Goal: Task Accomplishment & Management: Manage account settings

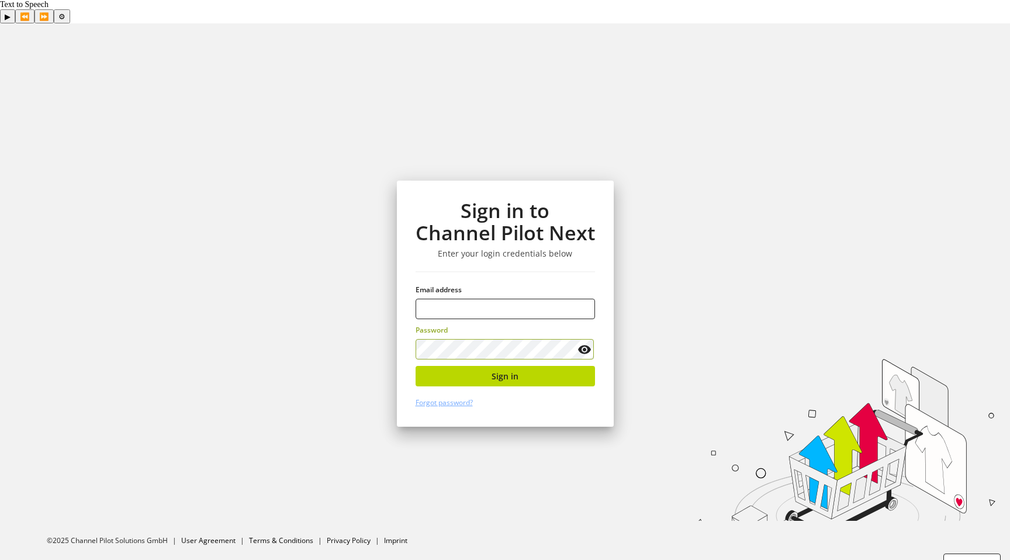
type input "**********"
click at [516, 370] on span "Sign in" at bounding box center [504, 376] width 27 height 12
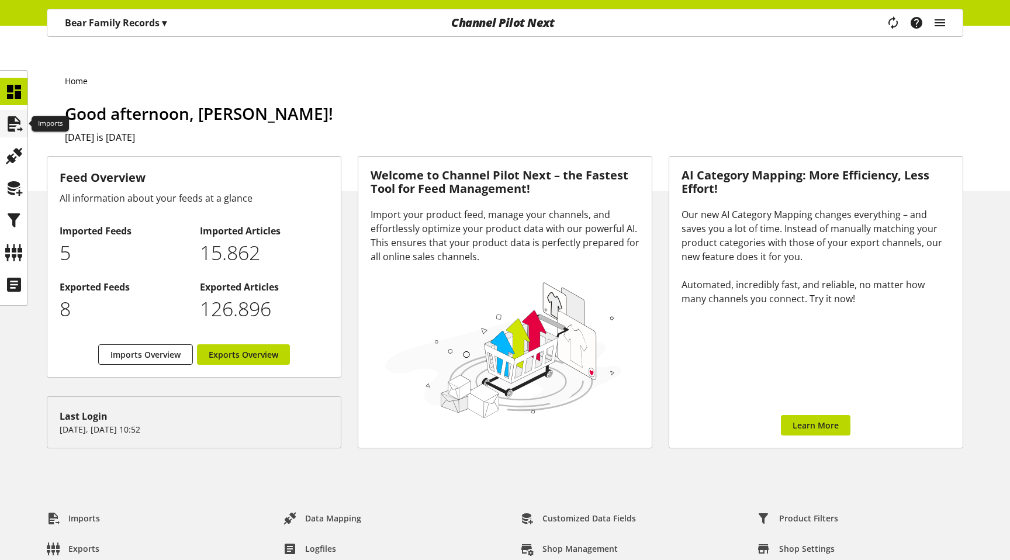
click at [22, 122] on icon at bounding box center [14, 123] width 19 height 23
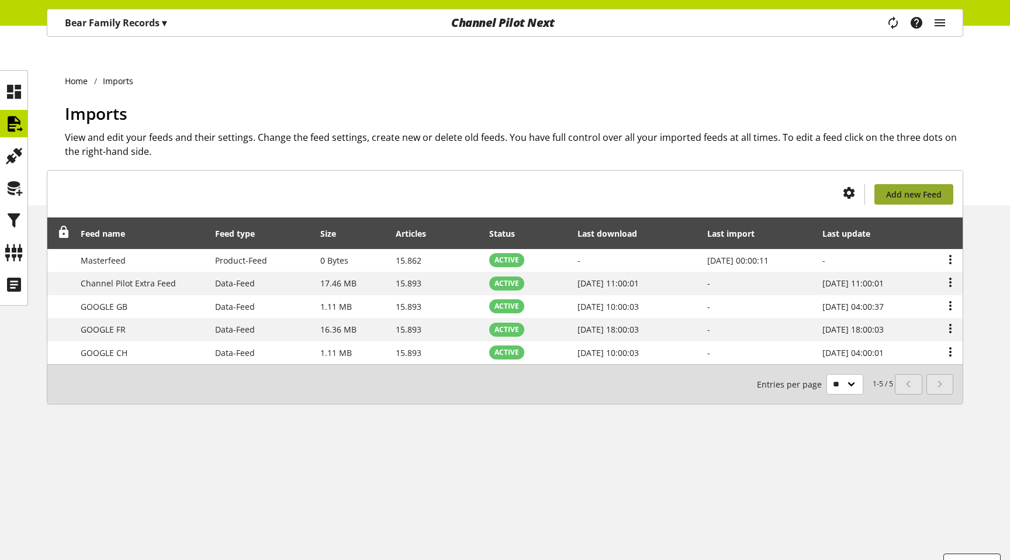
click at [915, 184] on link "Add new Feed" at bounding box center [913, 194] width 79 height 20
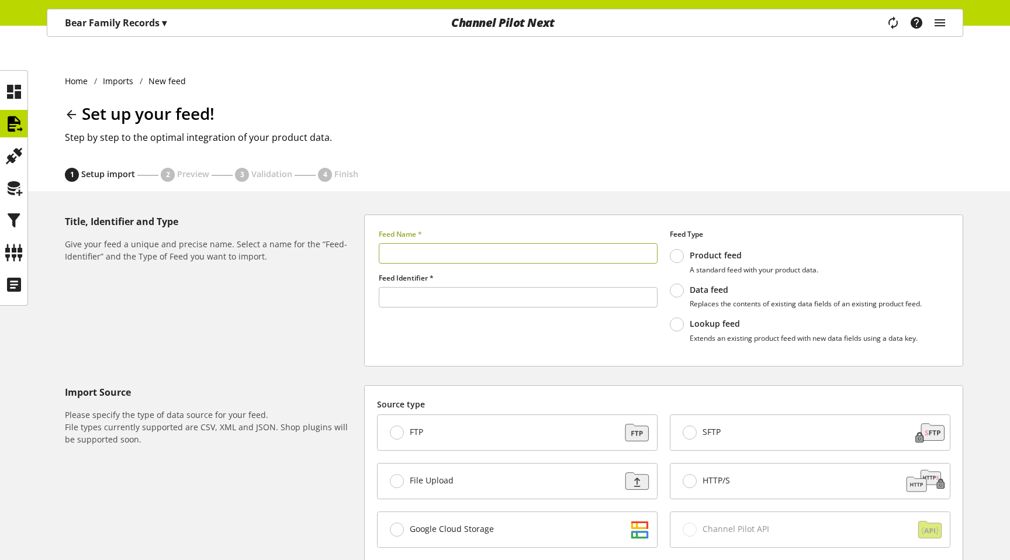
type input "******"
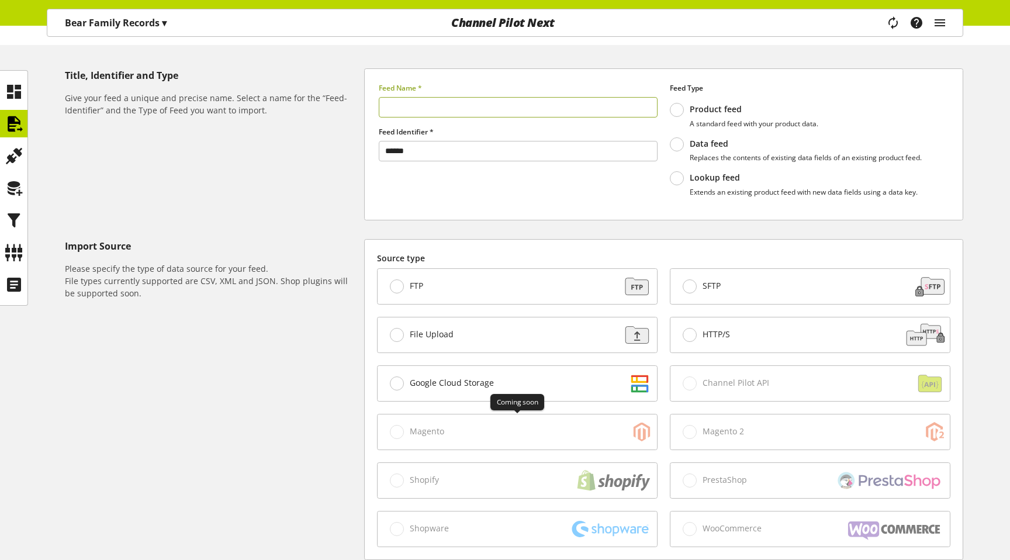
scroll to position [145, 0]
click at [398, 464] on div "Shopify" at bounding box center [516, 481] width 279 height 35
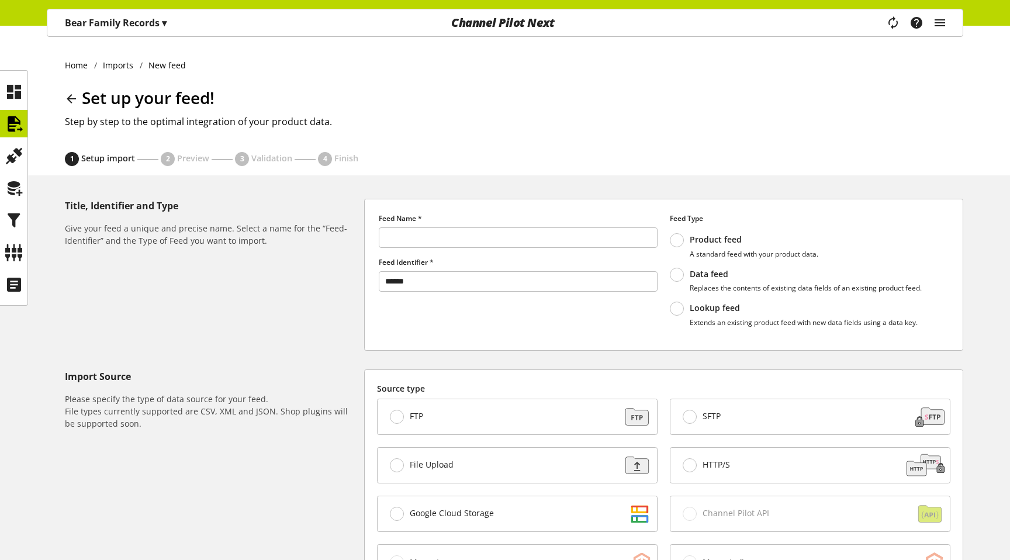
scroll to position [0, 0]
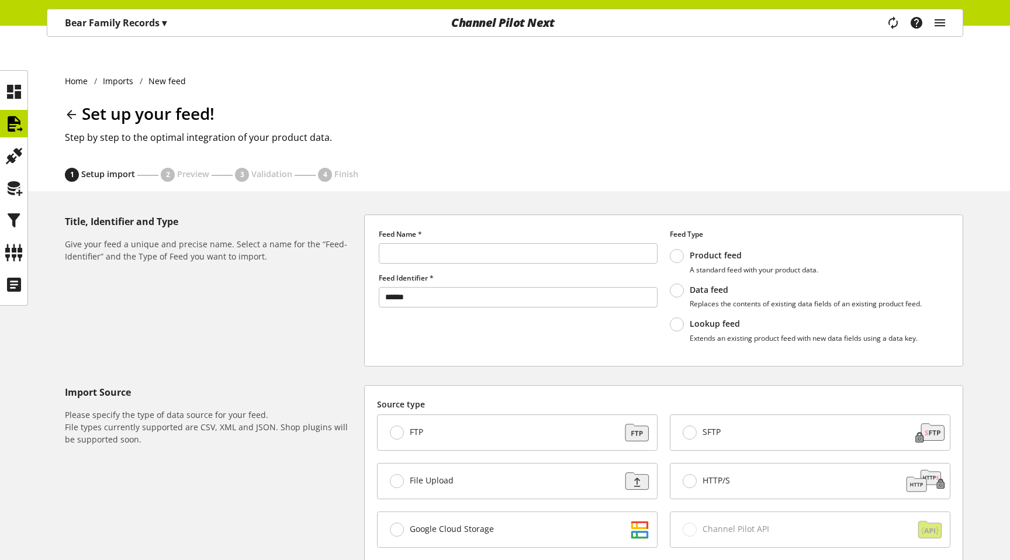
drag, startPoint x: 123, startPoint y: 157, endPoint x: 103, endPoint y: 145, distance: 23.6
click at [121, 168] on div "Setup import" at bounding box center [108, 174] width 58 height 13
click at [12, 131] on icon at bounding box center [14, 123] width 19 height 23
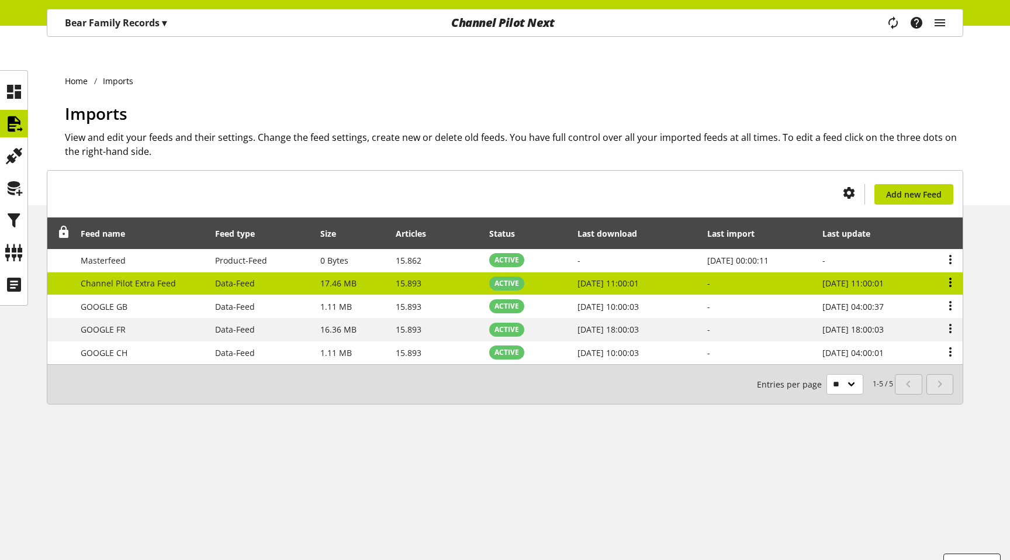
click at [948, 272] on icon at bounding box center [950, 282] width 14 height 21
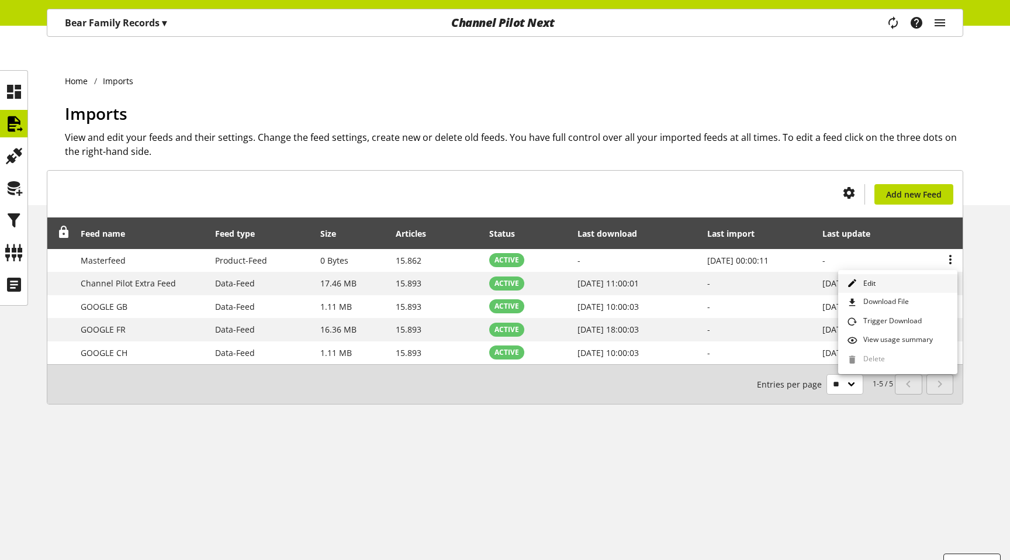
click at [915, 282] on link "Edit" at bounding box center [897, 283] width 119 height 19
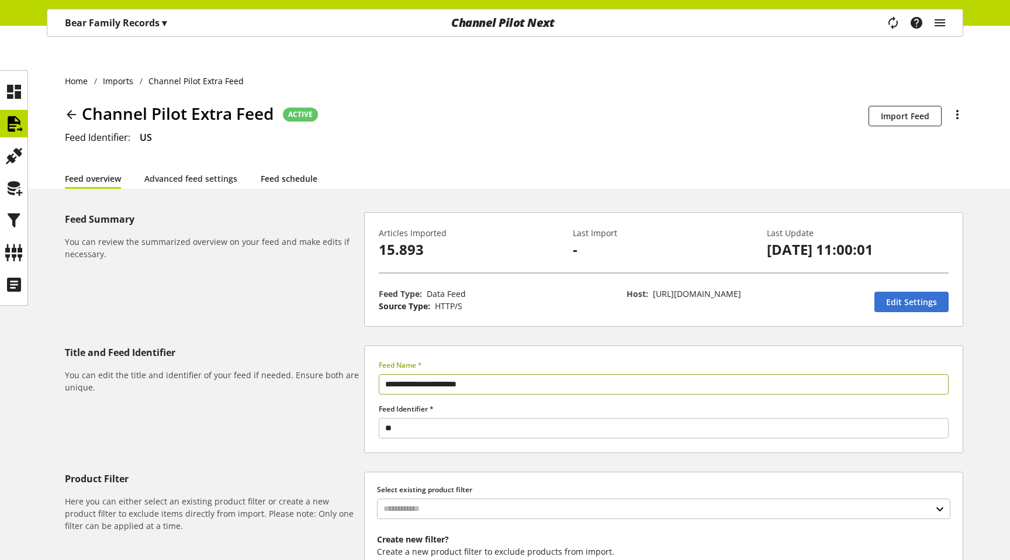
click at [295, 172] on link "Feed schedule" at bounding box center [289, 178] width 57 height 12
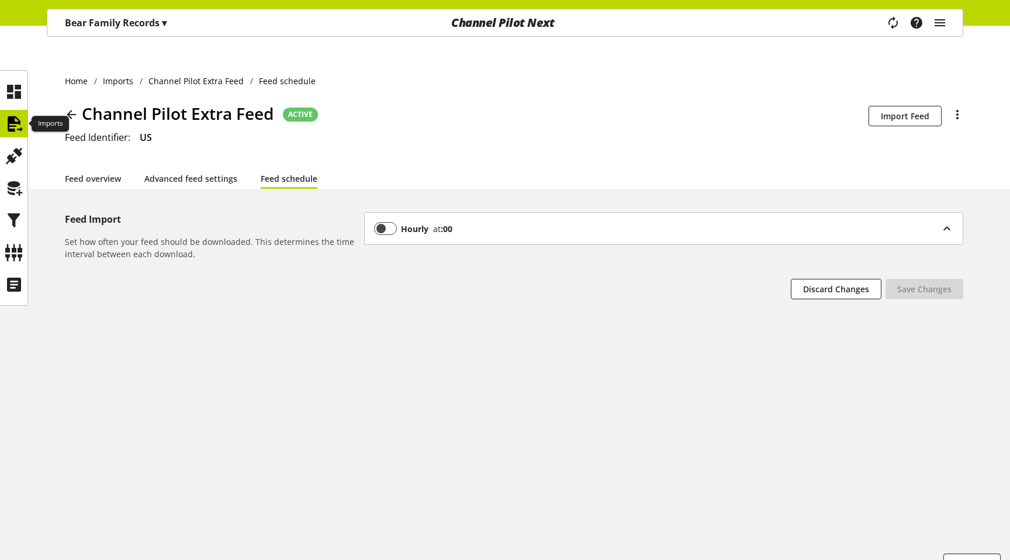
click at [16, 120] on icon at bounding box center [14, 123] width 19 height 23
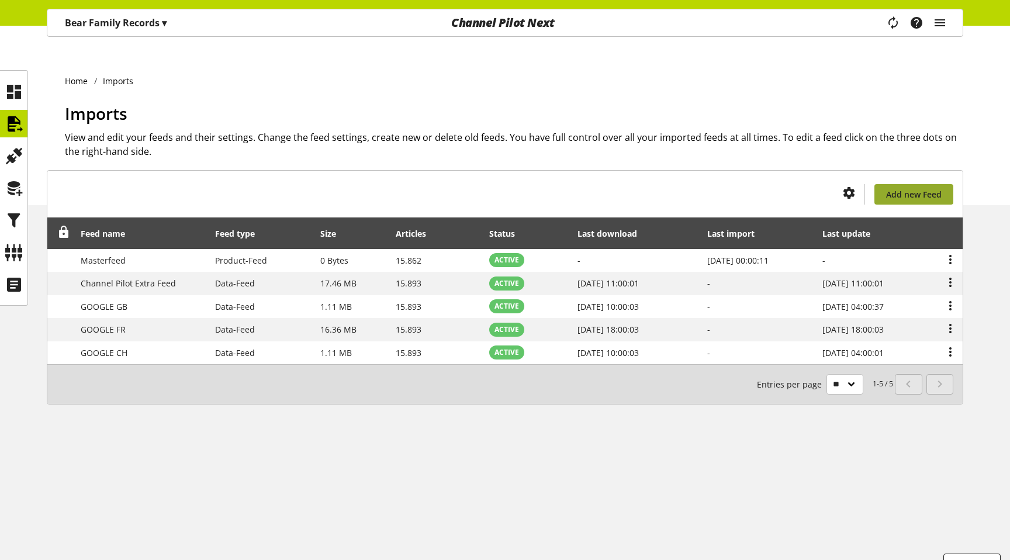
click at [915, 188] on span "Add new Feed" at bounding box center [914, 194] width 56 height 12
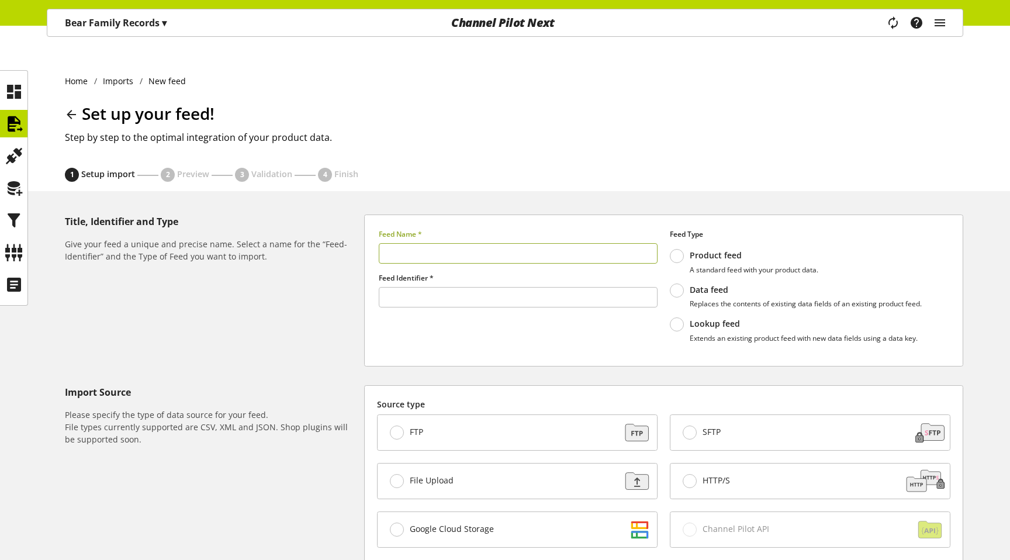
type input "******"
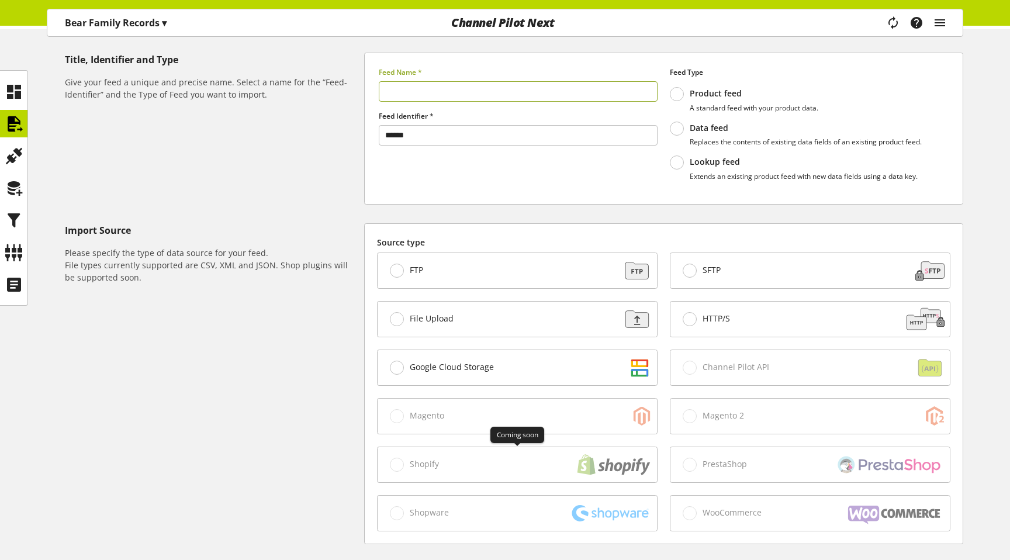
scroll to position [161, 0]
click at [421, 448] on div "Shopify" at bounding box center [516, 465] width 279 height 35
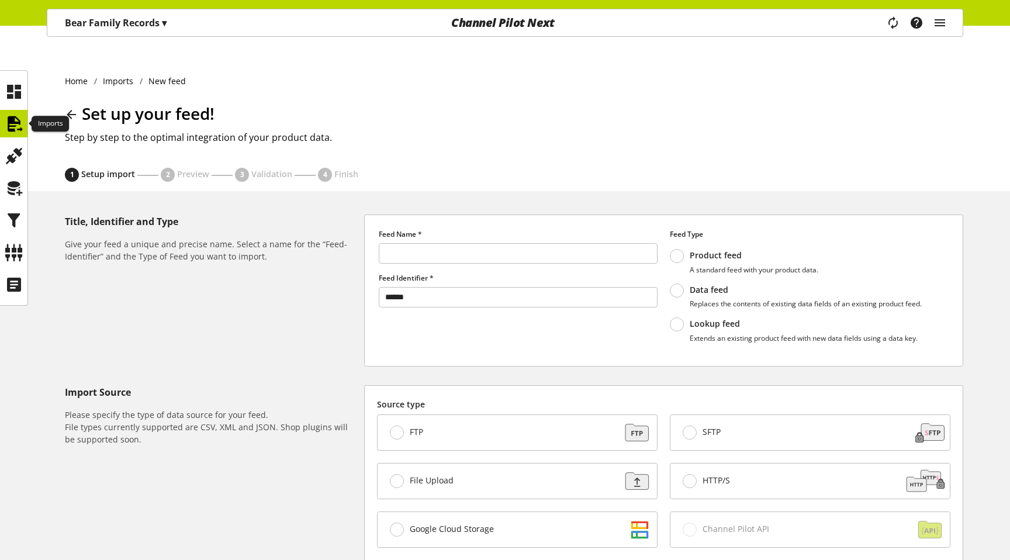
click at [15, 122] on icon at bounding box center [14, 123] width 19 height 23
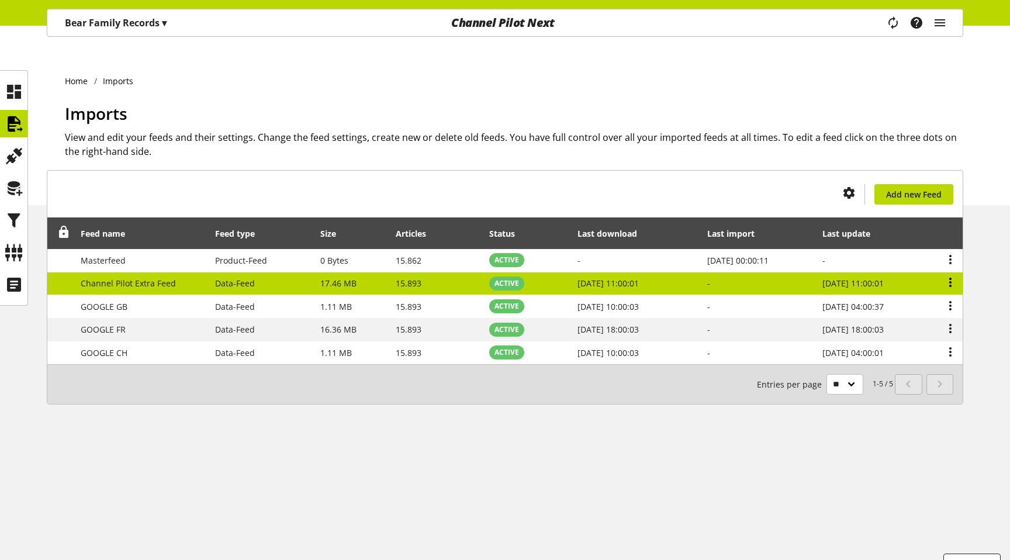
click at [954, 272] on icon at bounding box center [950, 282] width 14 height 21
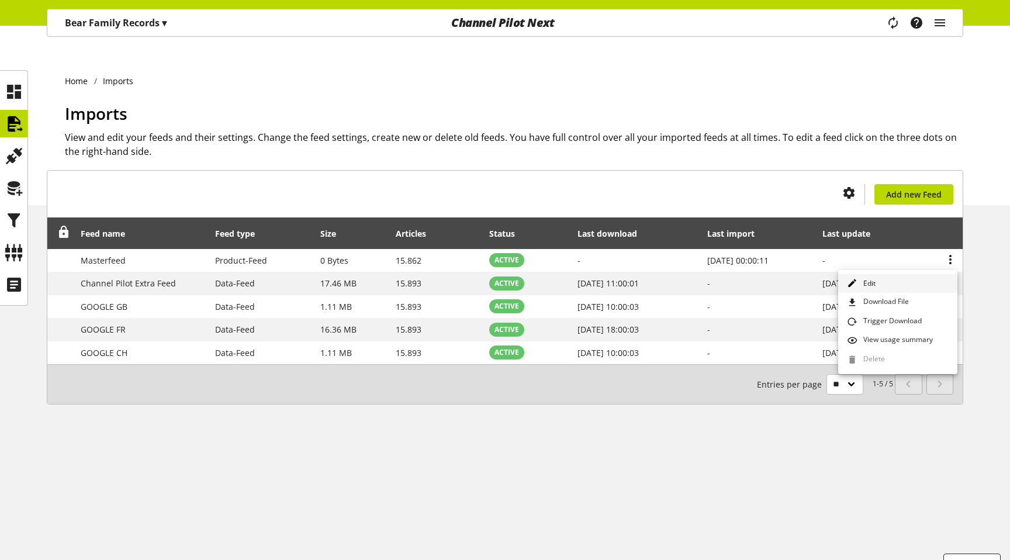
click at [897, 282] on link "Edit" at bounding box center [897, 283] width 119 height 19
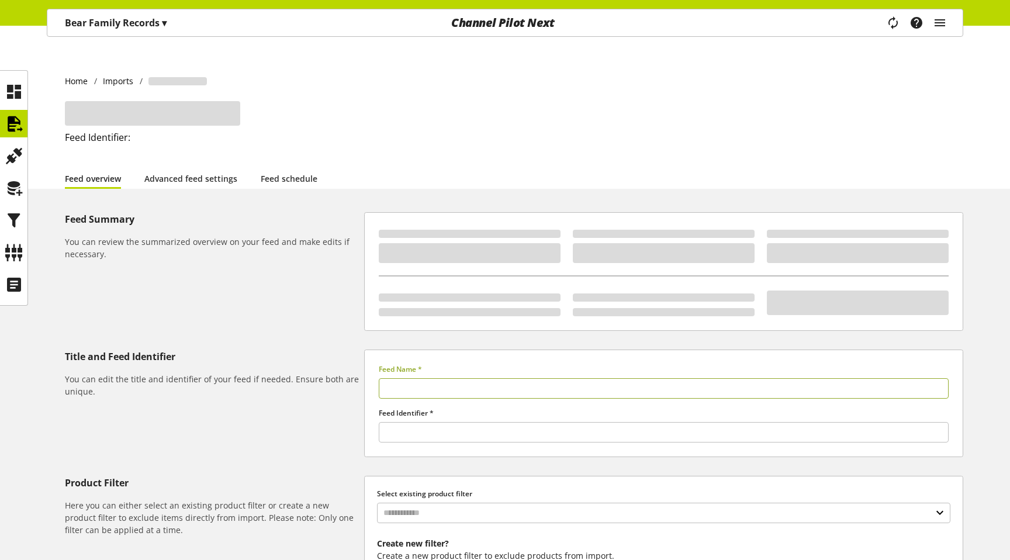
type input "**********"
type input "**"
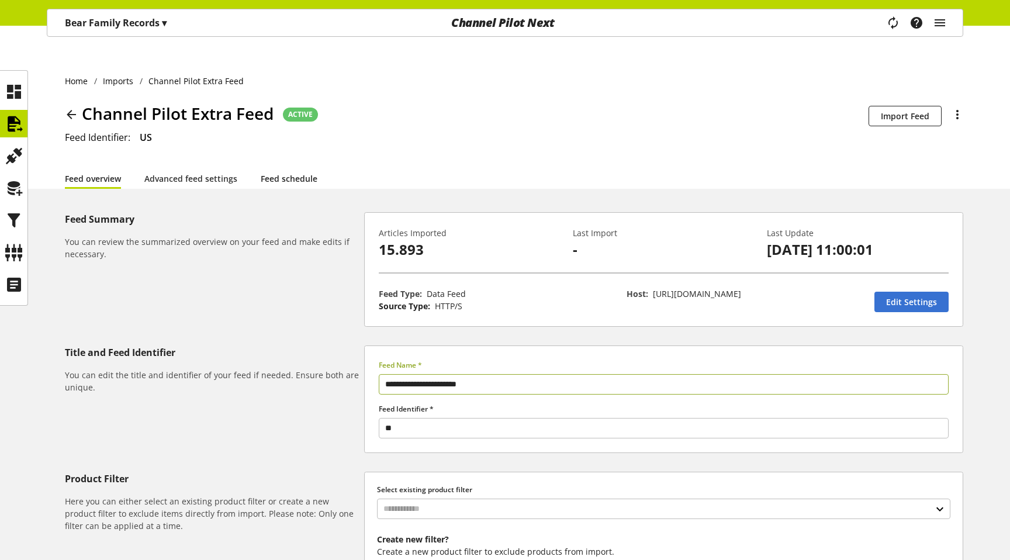
click at [293, 172] on link "Feed schedule" at bounding box center [289, 178] width 57 height 12
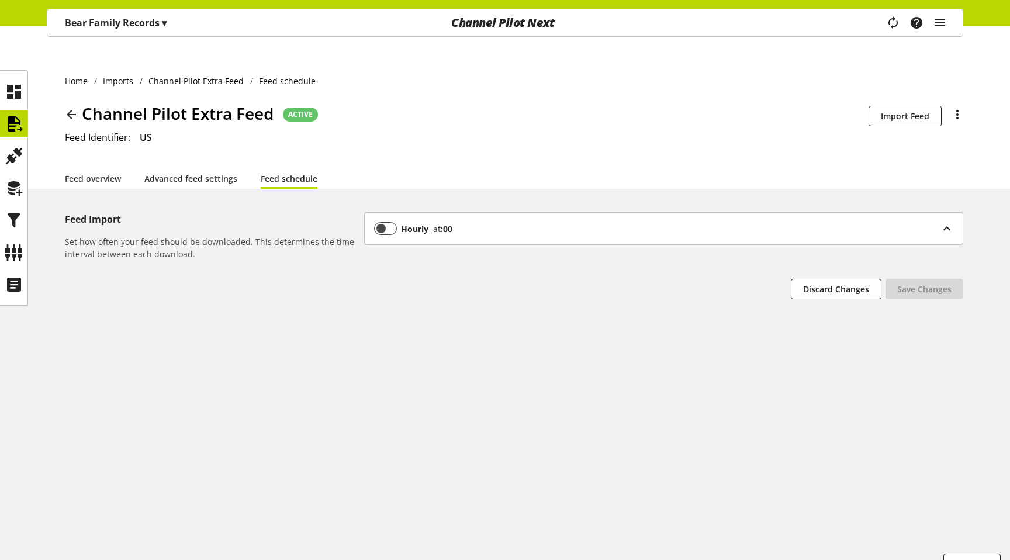
click at [226, 314] on div "Feed Import Set how often your feed should be downloaded. This determines the t…" at bounding box center [505, 279] width 1010 height 134
click at [10, 119] on icon at bounding box center [14, 123] width 19 height 23
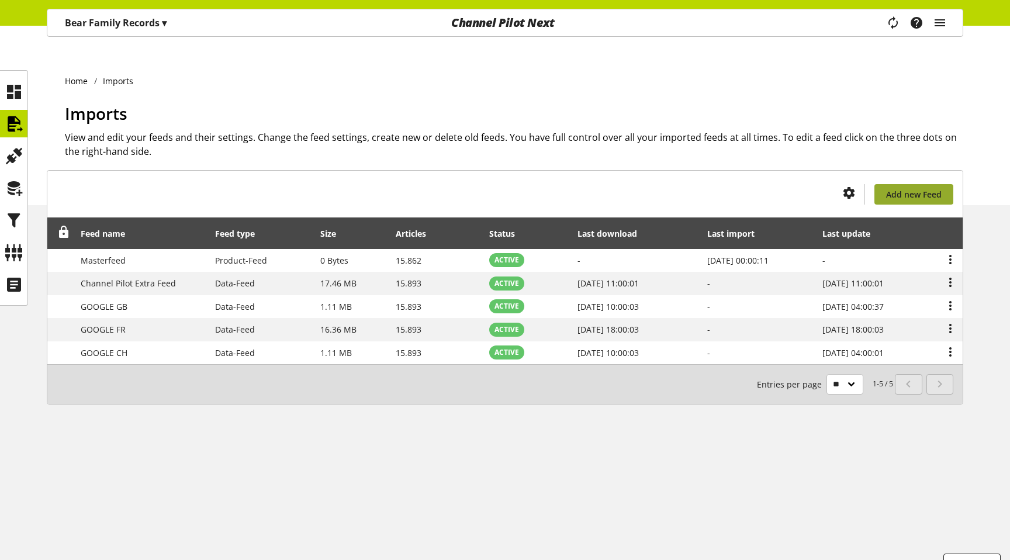
click at [927, 188] on span "Add new Feed" at bounding box center [914, 194] width 56 height 12
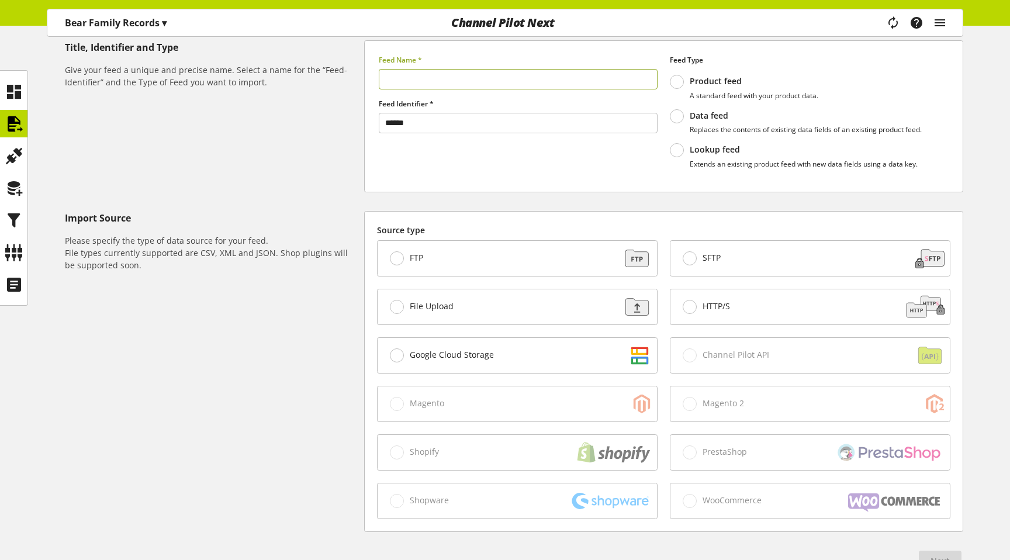
scroll to position [228, 0]
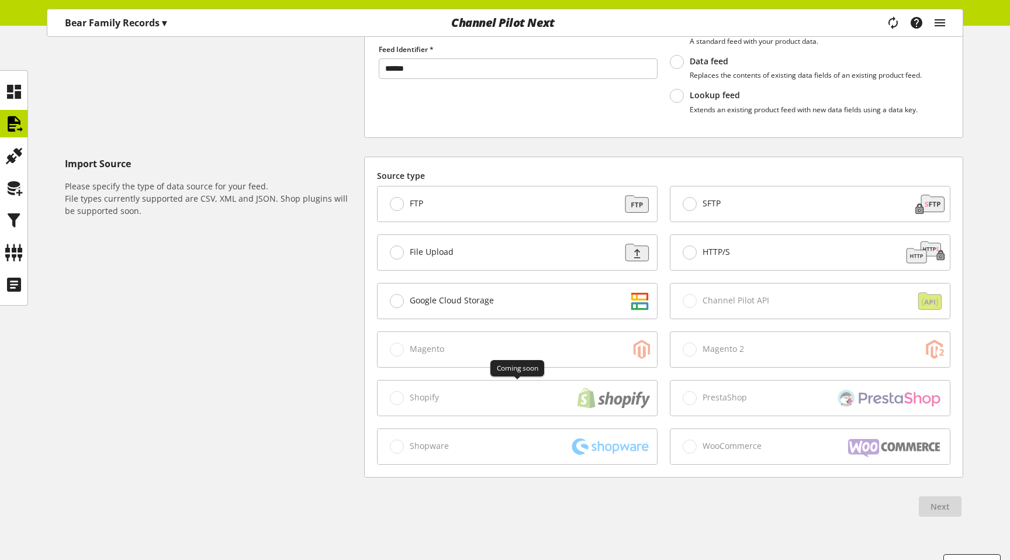
click at [402, 380] on div "Shopify" at bounding box center [516, 397] width 279 height 35
click at [424, 332] on div "Magento" at bounding box center [516, 349] width 279 height 35
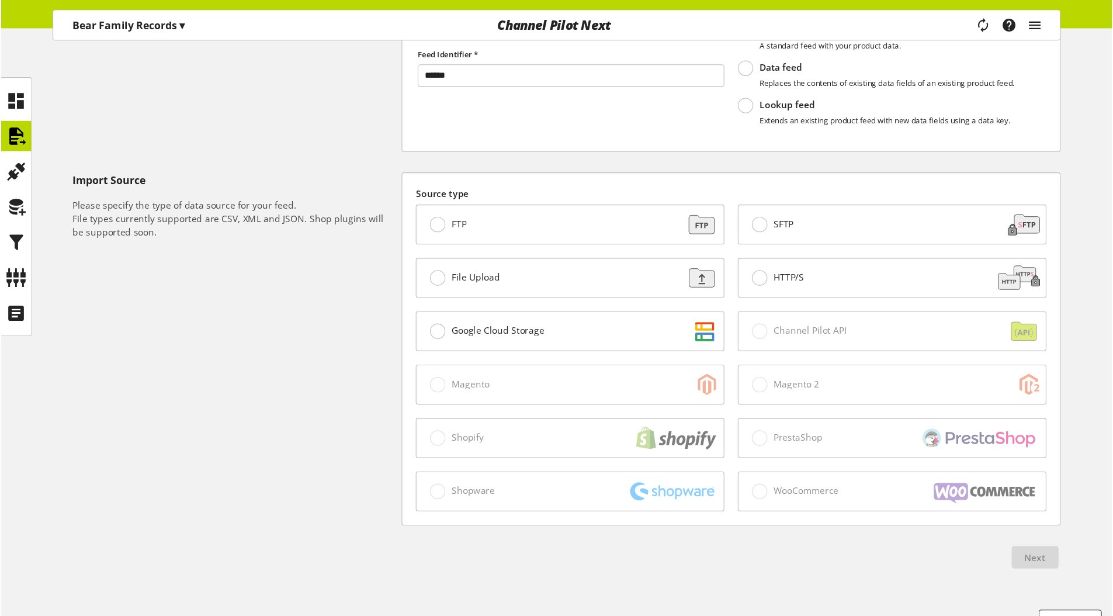
scroll to position [173, 0]
